Goal: Task Accomplishment & Management: Manage account settings

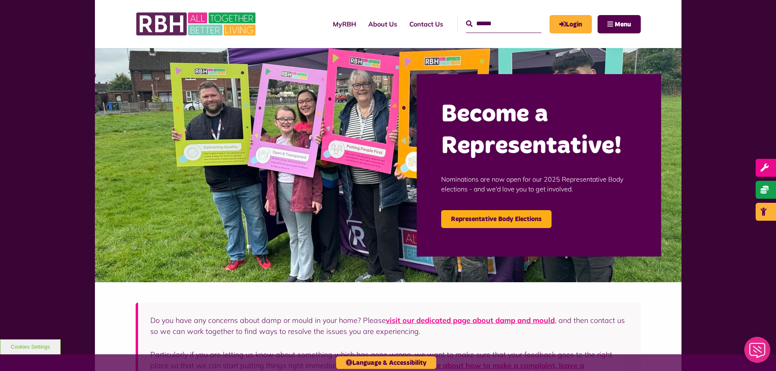
click at [568, 34] on div "MyRBH About Us Contact Us Search Menu" at bounding box center [464, 24] width 354 height 32
click at [567, 33] on link "Login" at bounding box center [571, 24] width 42 height 18
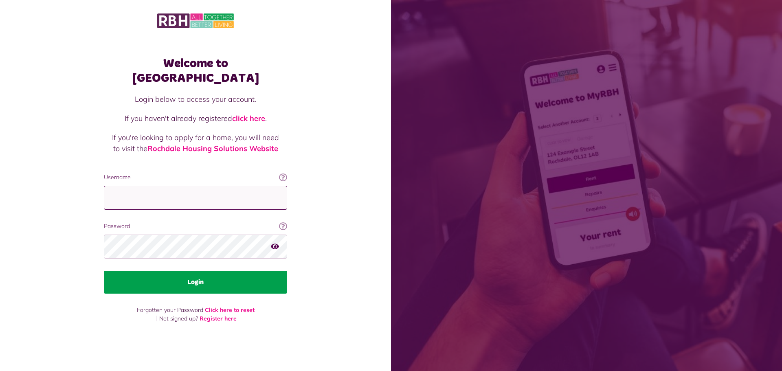
type input "**********"
drag, startPoint x: 184, startPoint y: 264, endPoint x: 172, endPoint y: 277, distance: 17.9
click at [183, 271] on button "Login" at bounding box center [195, 282] width 183 height 23
click at [172, 277] on button "Login" at bounding box center [195, 282] width 183 height 23
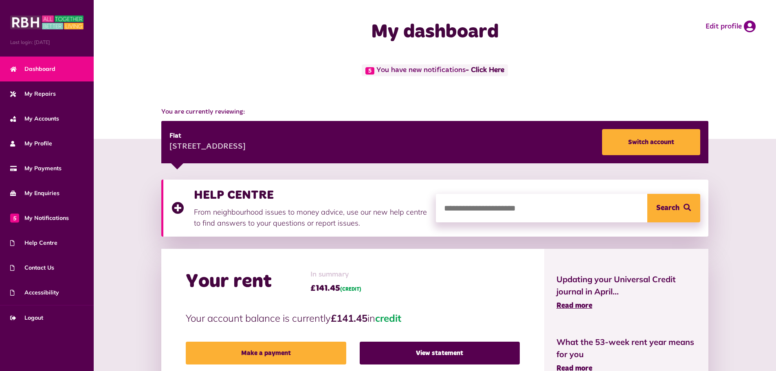
click at [730, 34] on div "My dashboard Edit profile" at bounding box center [435, 32] width 666 height 48
click at [734, 26] on link "Edit profile" at bounding box center [731, 26] width 50 height 12
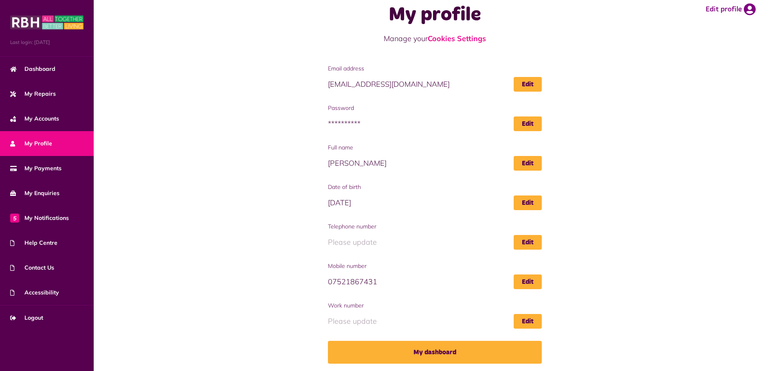
scroll to position [18, 0]
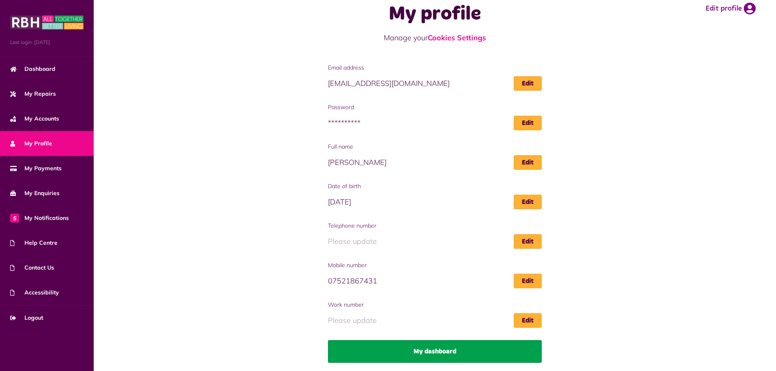
click at [400, 351] on link "My dashboard" at bounding box center [435, 351] width 214 height 23
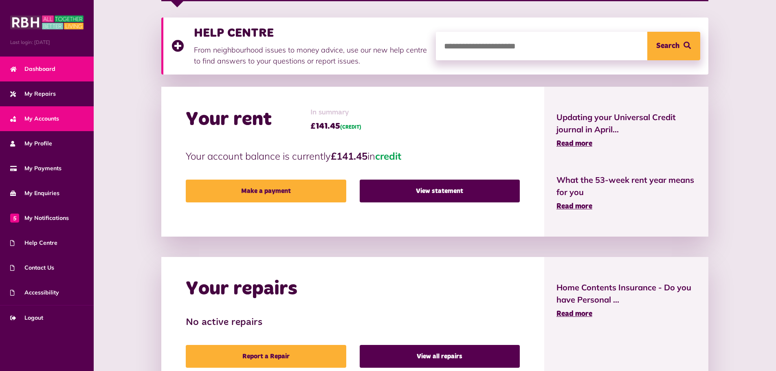
scroll to position [163, 0]
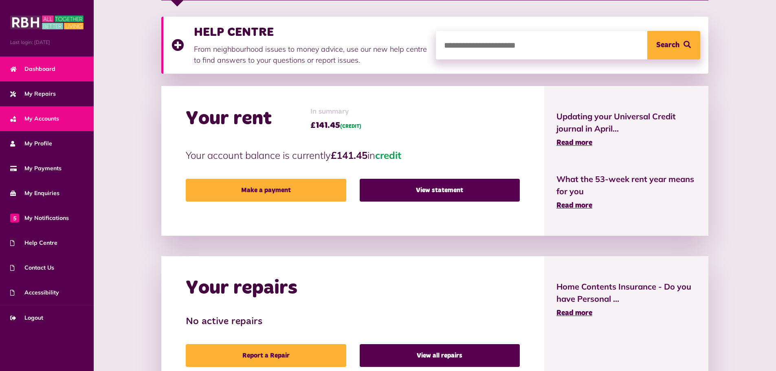
click at [38, 120] on span "My Accounts" at bounding box center [34, 118] width 49 height 9
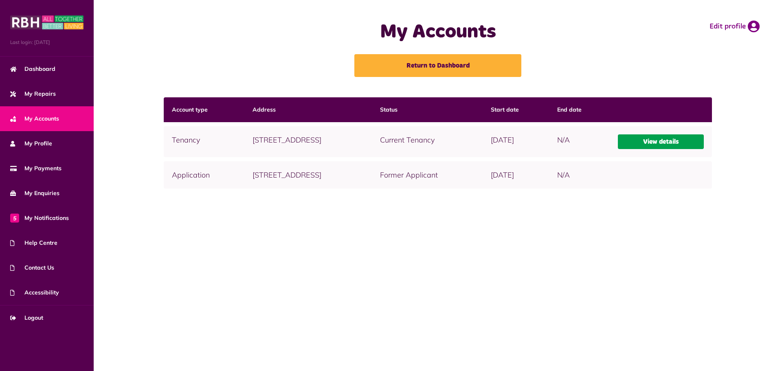
click at [682, 141] on link "View details" at bounding box center [661, 141] width 86 height 15
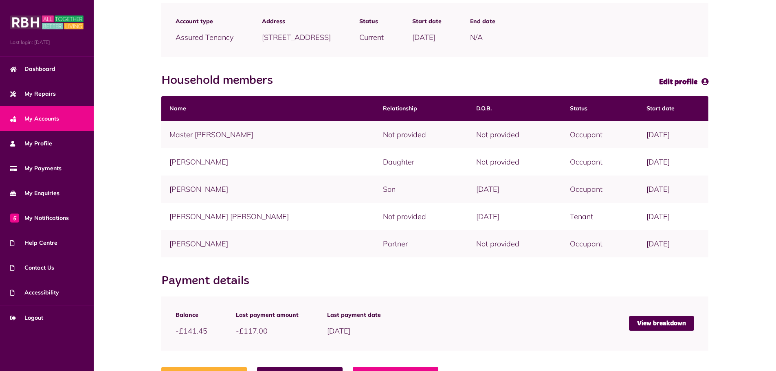
scroll to position [122, 0]
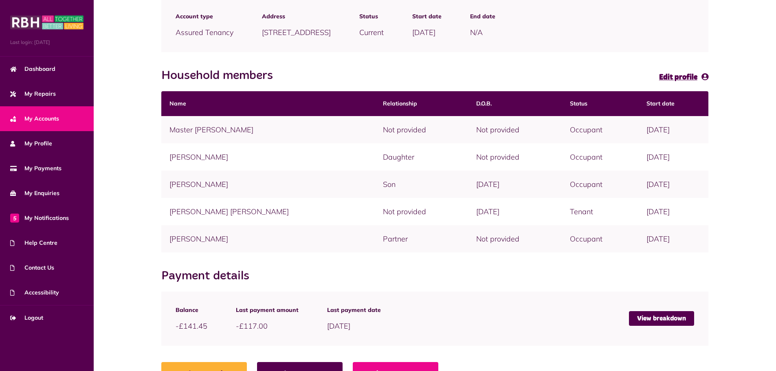
click at [218, 128] on td "Master Esa Rafiq" at bounding box center [267, 129] width 213 height 27
click at [209, 156] on td "Miss Sara Rafiq" at bounding box center [267, 156] width 213 height 27
click at [202, 177] on td "Mr Ahsan Rafiq" at bounding box center [267, 184] width 213 height 27
click at [209, 218] on td "Mr Muhammad Asad Rafiq" at bounding box center [267, 211] width 213 height 27
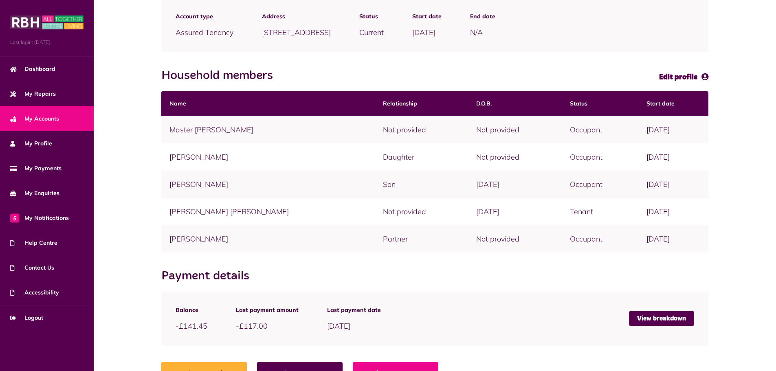
click at [217, 244] on td "Ms Sadia Mukhtar" at bounding box center [267, 238] width 213 height 27
drag, startPoint x: 230, startPoint y: 238, endPoint x: 169, endPoint y: 140, distance: 115.7
click at [169, 140] on tbody "Master Esa Rafiq Not provided Not provided Occupant 28/05/2021 Miss Sara Rafiq" at bounding box center [434, 184] width 547 height 136
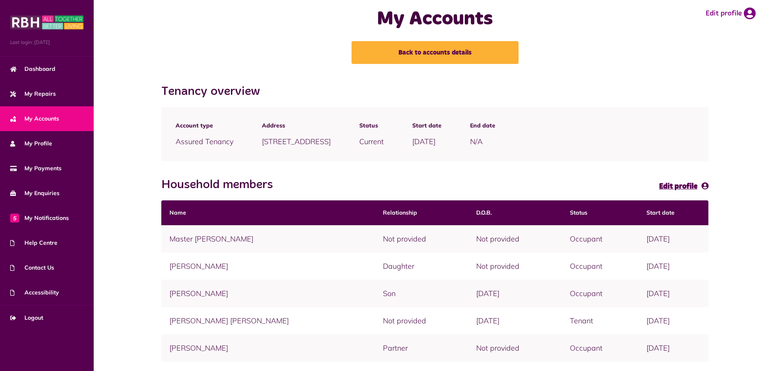
scroll to position [0, 0]
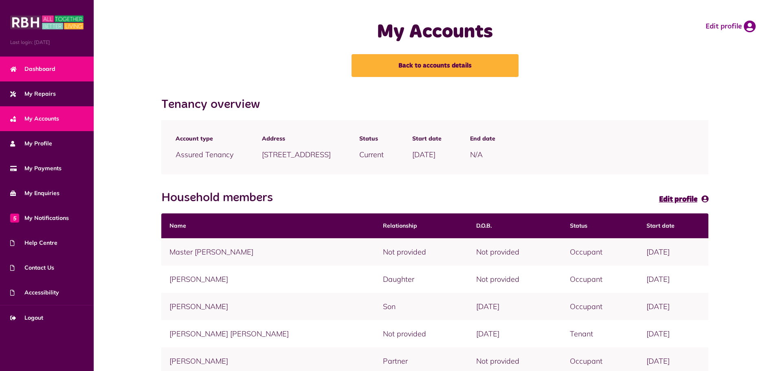
click at [44, 71] on span "Dashboard" at bounding box center [32, 69] width 45 height 9
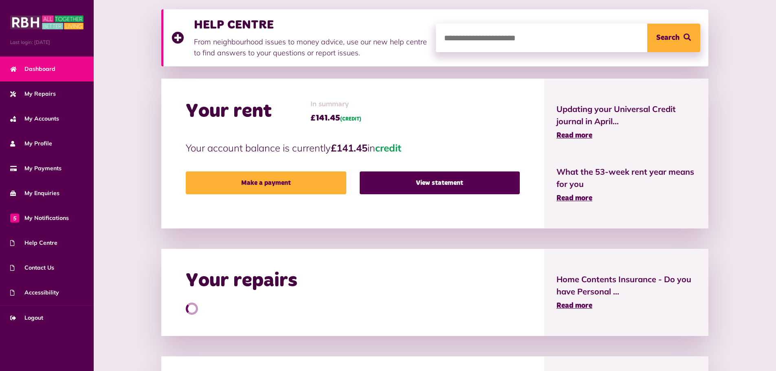
scroll to position [204, 0]
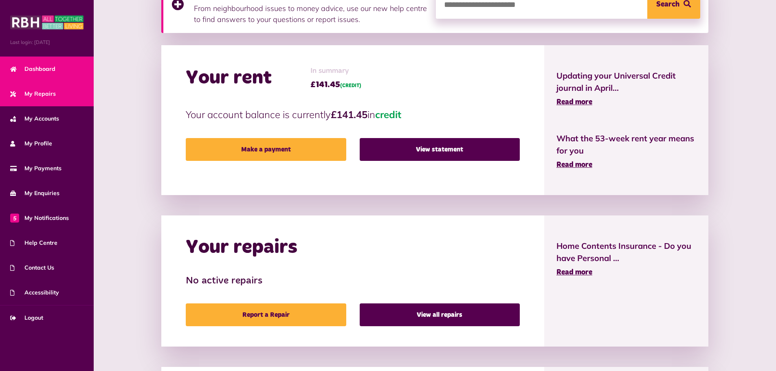
click at [53, 91] on span "My Repairs" at bounding box center [33, 94] width 46 height 9
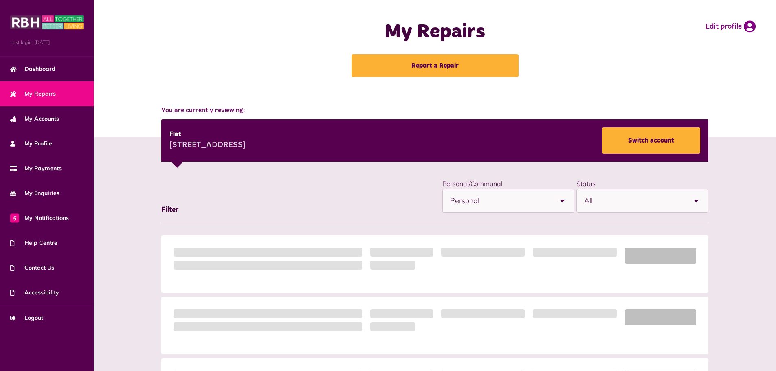
click at [246, 143] on div "[STREET_ADDRESS]" at bounding box center [207, 145] width 76 height 12
click at [246, 143] on div "83 Great Gates Road Rochdale OL11 2DF" at bounding box center [207, 145] width 76 height 12
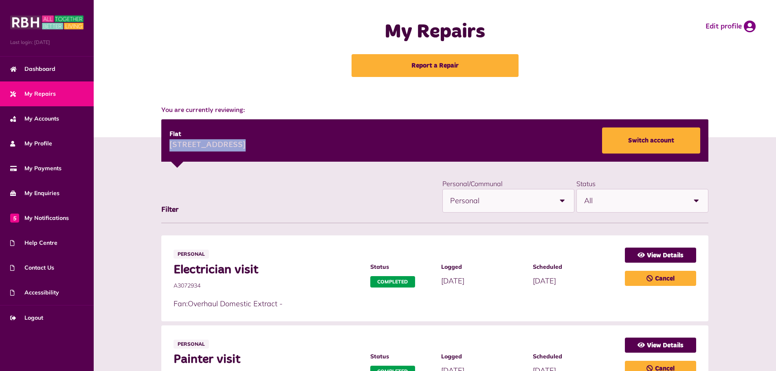
click at [246, 143] on div "83 Great Gates Road Rochdale OL11 2DF" at bounding box center [207, 145] width 76 height 12
click at [246, 140] on div "83 Great Gates Road Rochdale OL11 2DF" at bounding box center [207, 145] width 76 height 12
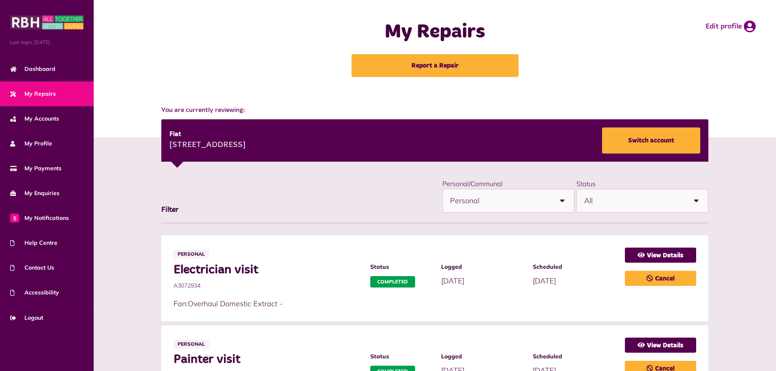
click at [246, 140] on div "83 Great Gates Road Rochdale OL11 2DF" at bounding box center [207, 145] width 76 height 12
drag, startPoint x: 185, startPoint y: 198, endPoint x: 198, endPoint y: 48, distance: 149.7
click at [198, 48] on div "My Repairs Report a Repair Edit profile" at bounding box center [435, 48] width 666 height 81
click at [48, 222] on span "5 My Notifications" at bounding box center [39, 218] width 59 height 9
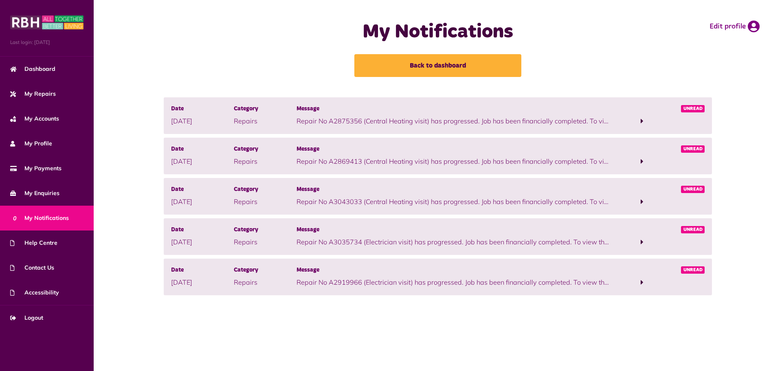
click at [301, 114] on div "Message Repair No A2875356 (Central Heating visit) has progressed. Job has been…" at bounding box center [454, 116] width 314 height 22
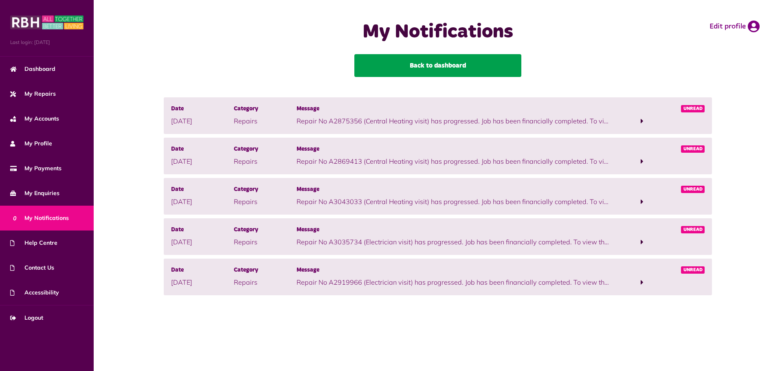
click at [464, 62] on link "Back to dashboard" at bounding box center [437, 65] width 167 height 23
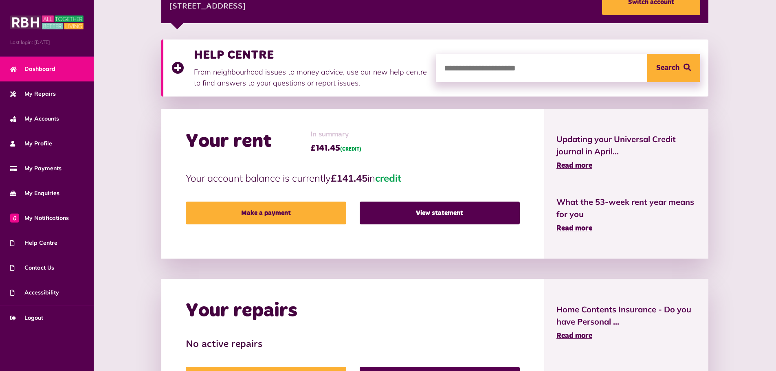
scroll to position [204, 0]
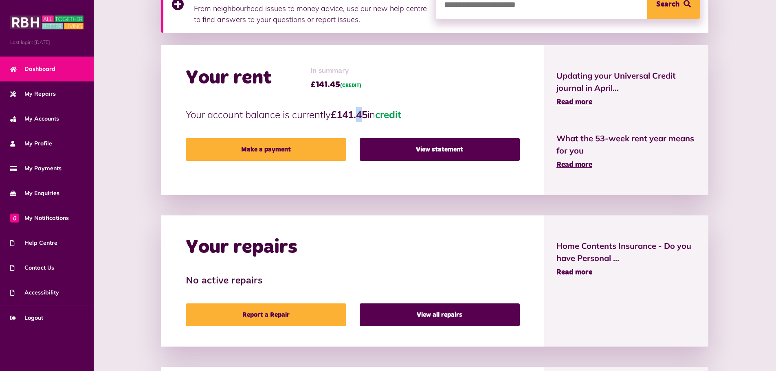
click at [363, 116] on strong "£141.45" at bounding box center [349, 114] width 37 height 12
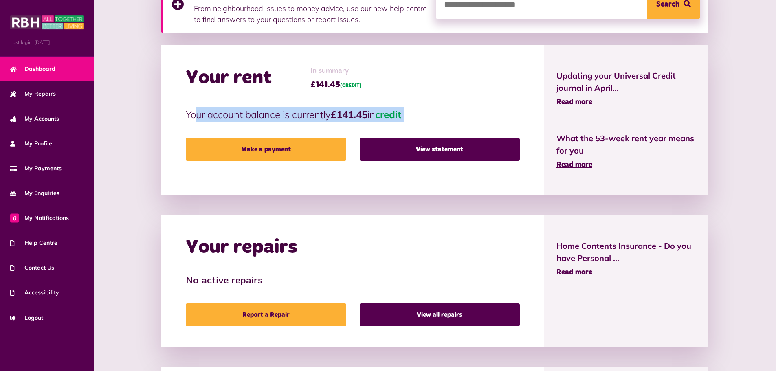
click at [363, 116] on strong "£141.45" at bounding box center [349, 114] width 37 height 12
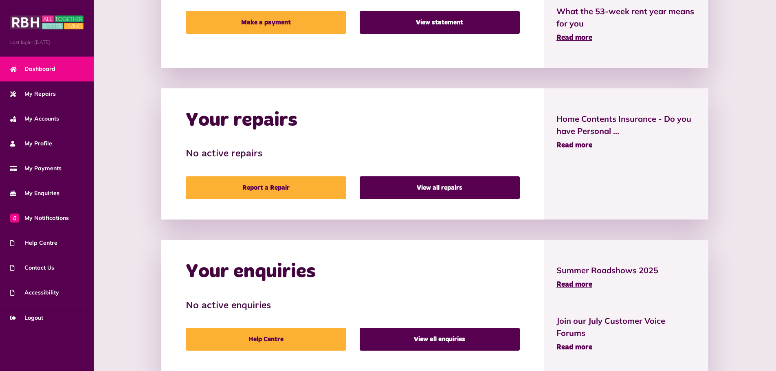
scroll to position [360, 0]
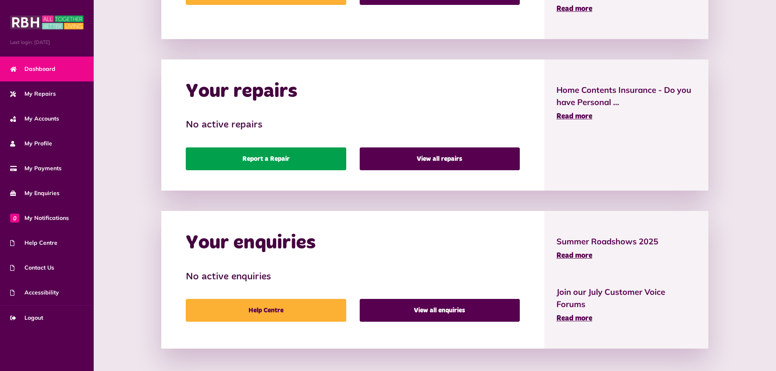
click at [308, 160] on link "Report a Repair" at bounding box center [266, 158] width 160 height 23
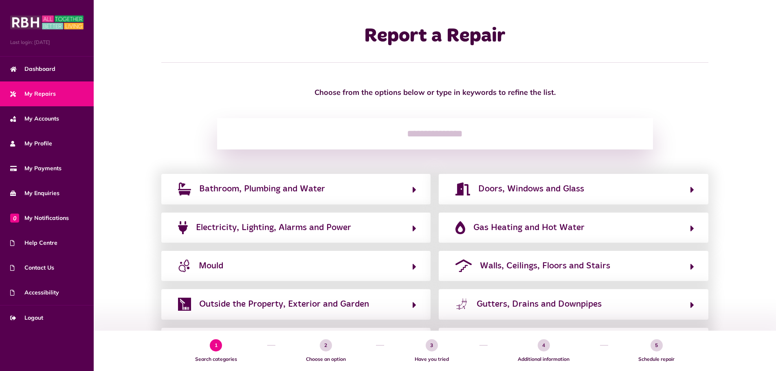
click at [195, 114] on div "Choose from the options below or type in keywords to refine the list. Clear Bat…" at bounding box center [435, 246] width 682 height 318
click at [195, 112] on div "Choose from the options below or type in keywords to refine the list. Clear Bat…" at bounding box center [435, 246] width 682 height 318
click at [140, 96] on div "Choose from the options below or type in keywords to refine the list." at bounding box center [435, 92] width 666 height 11
